Goal: Find specific page/section: Find specific page/section

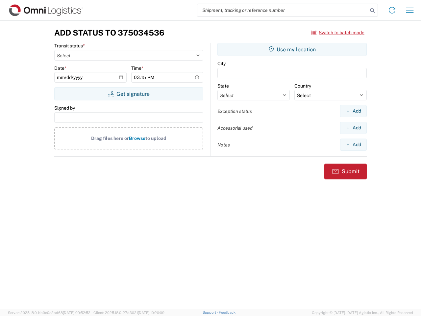
click at [282, 10] on input "search" at bounding box center [282, 10] width 170 height 12
click at [372, 11] on icon at bounding box center [372, 10] width 9 height 9
click at [392, 10] on icon at bounding box center [392, 10] width 11 height 11
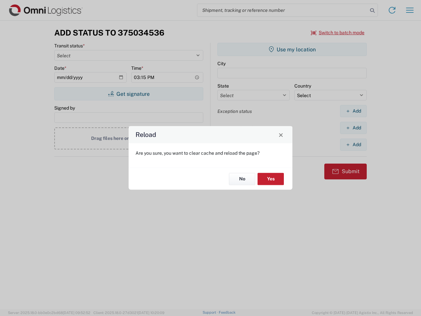
click at [410, 10] on div "Reload Are you sure, you want to clear cache and reload the page? No Yes" at bounding box center [210, 158] width 421 height 316
click at [338, 33] on div "Reload Are you sure, you want to clear cache and reload the page? No Yes" at bounding box center [210, 158] width 421 height 316
click at [129, 94] on div "Reload Are you sure, you want to clear cache and reload the page? No Yes" at bounding box center [210, 158] width 421 height 316
click at [292, 49] on div "Reload Are you sure, you want to clear cache and reload the page? No Yes" at bounding box center [210, 158] width 421 height 316
click at [353, 111] on div "Reload Are you sure, you want to clear cache and reload the page? No Yes" at bounding box center [210, 158] width 421 height 316
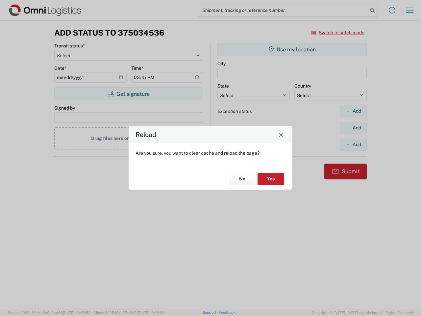
click at [353, 128] on div "Reload Are you sure, you want to clear cache and reload the page? No Yes" at bounding box center [210, 158] width 421 height 316
click at [353, 144] on div "Reload Are you sure, you want to clear cache and reload the page? No Yes" at bounding box center [210, 158] width 421 height 316
